Goal: Find specific page/section: Find specific page/section

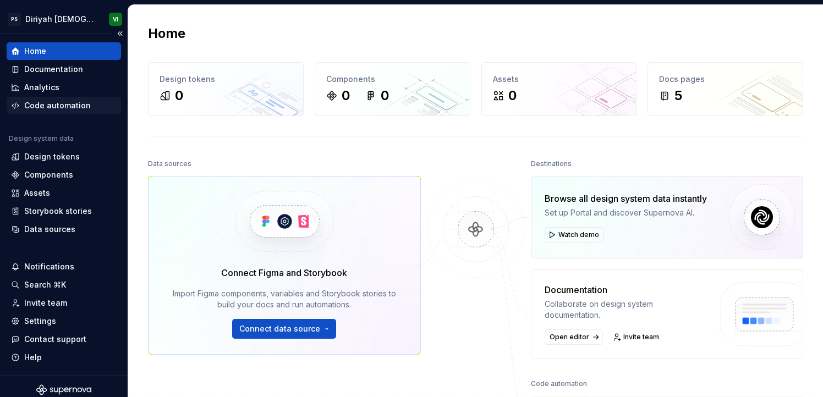
click at [84, 109] on div "Code automation" at bounding box center [57, 105] width 67 height 11
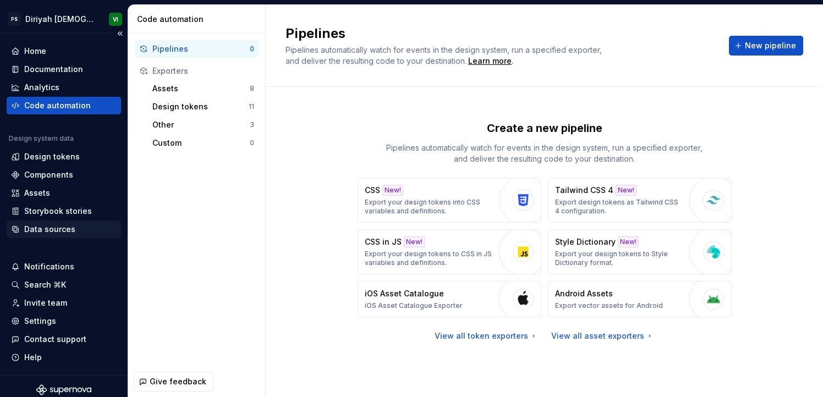
click at [50, 237] on div "Data sources" at bounding box center [64, 230] width 114 height 18
